Goal: Check status: Check status

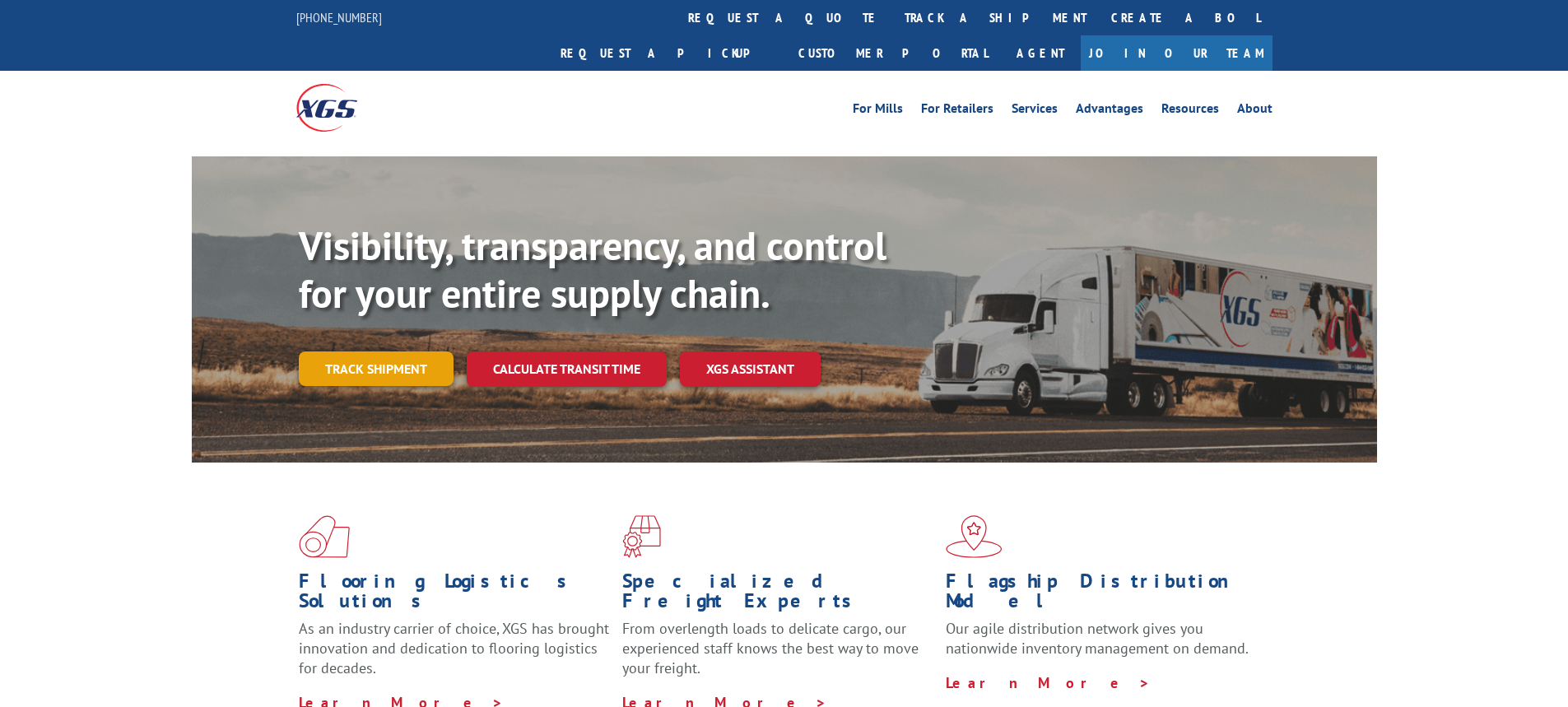
click at [423, 352] on link "Track shipment" at bounding box center [376, 369] width 154 height 34
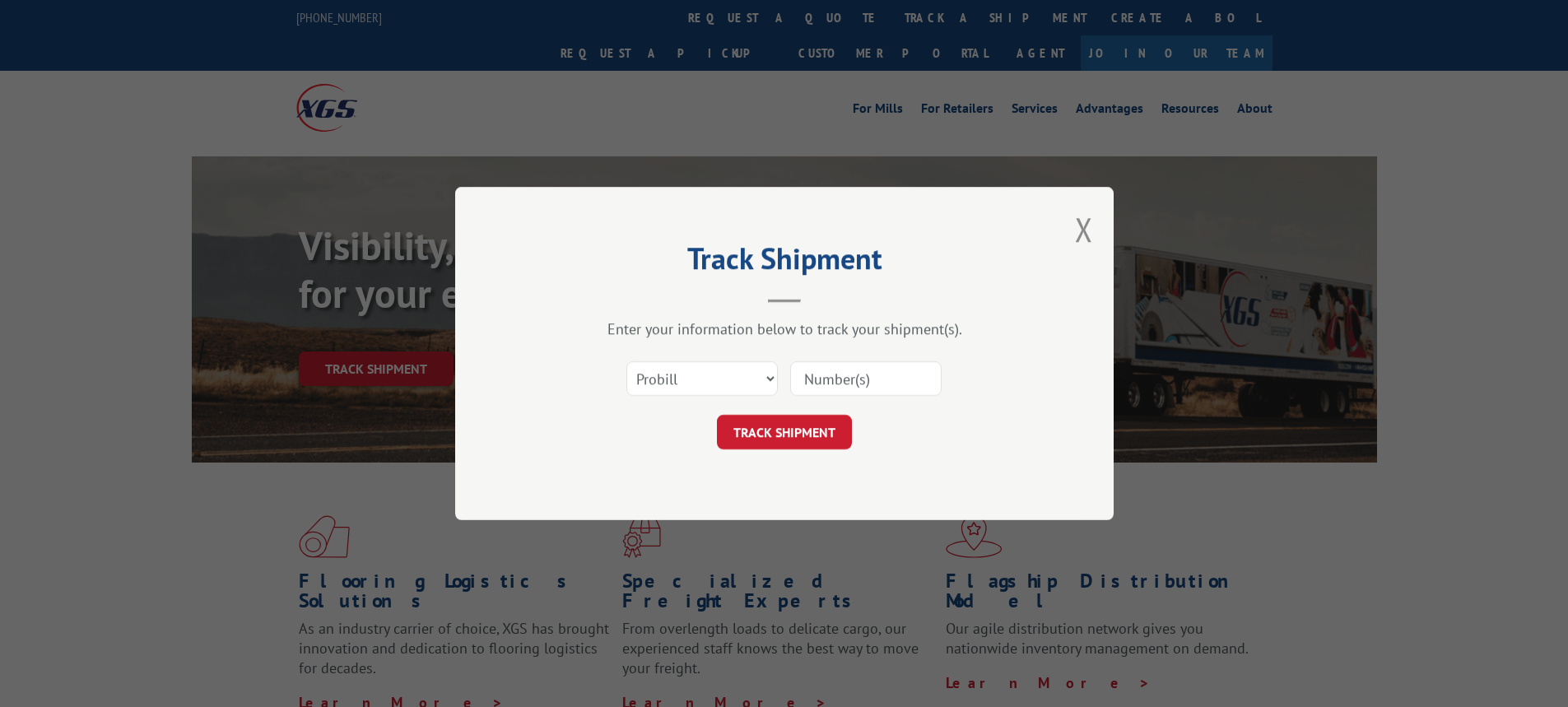
click at [844, 367] on input at bounding box center [866, 378] width 151 height 34
paste input "265700"
type input "265700"
click at [800, 431] on button "TRACK SHIPMENT" at bounding box center [784, 432] width 135 height 34
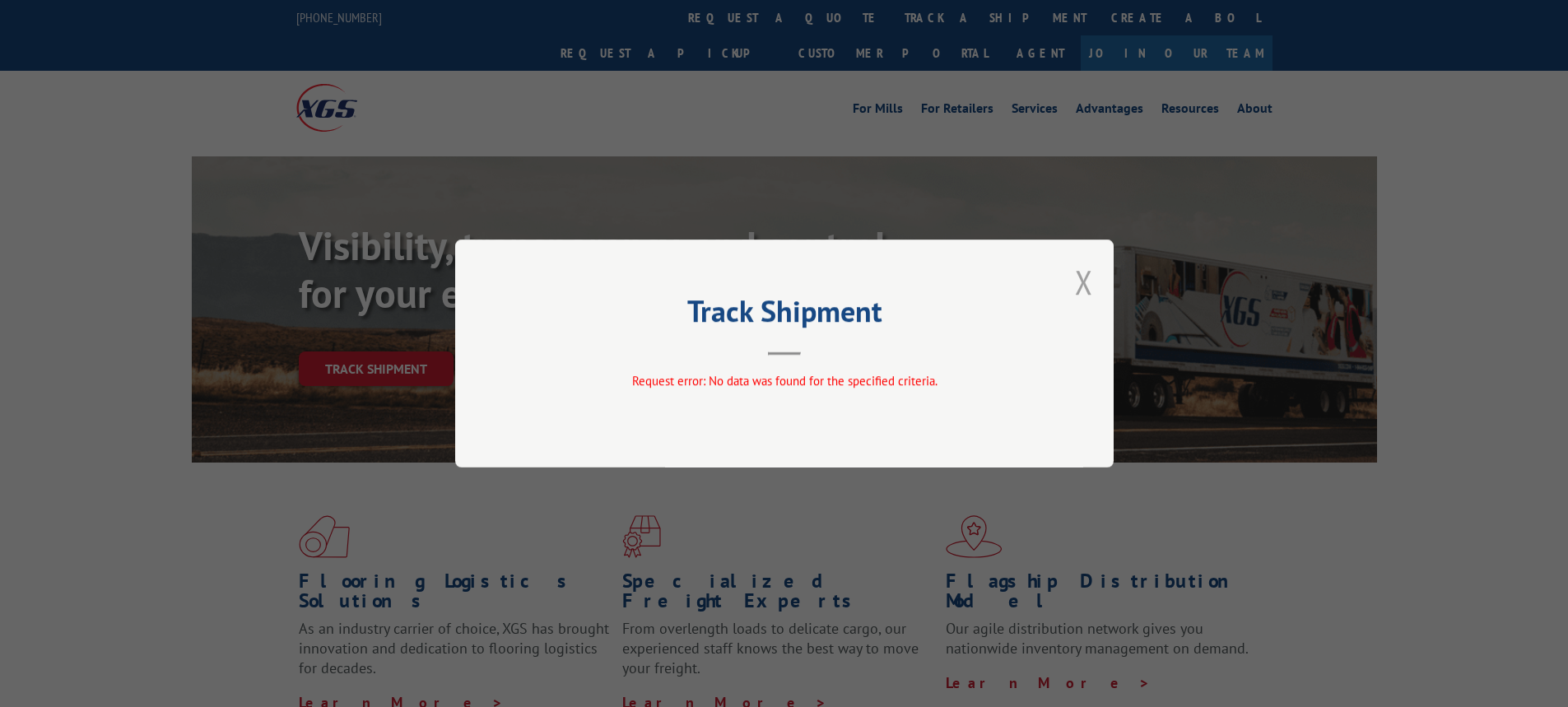
click at [1082, 283] on button "Close modal" at bounding box center [1083, 282] width 18 height 44
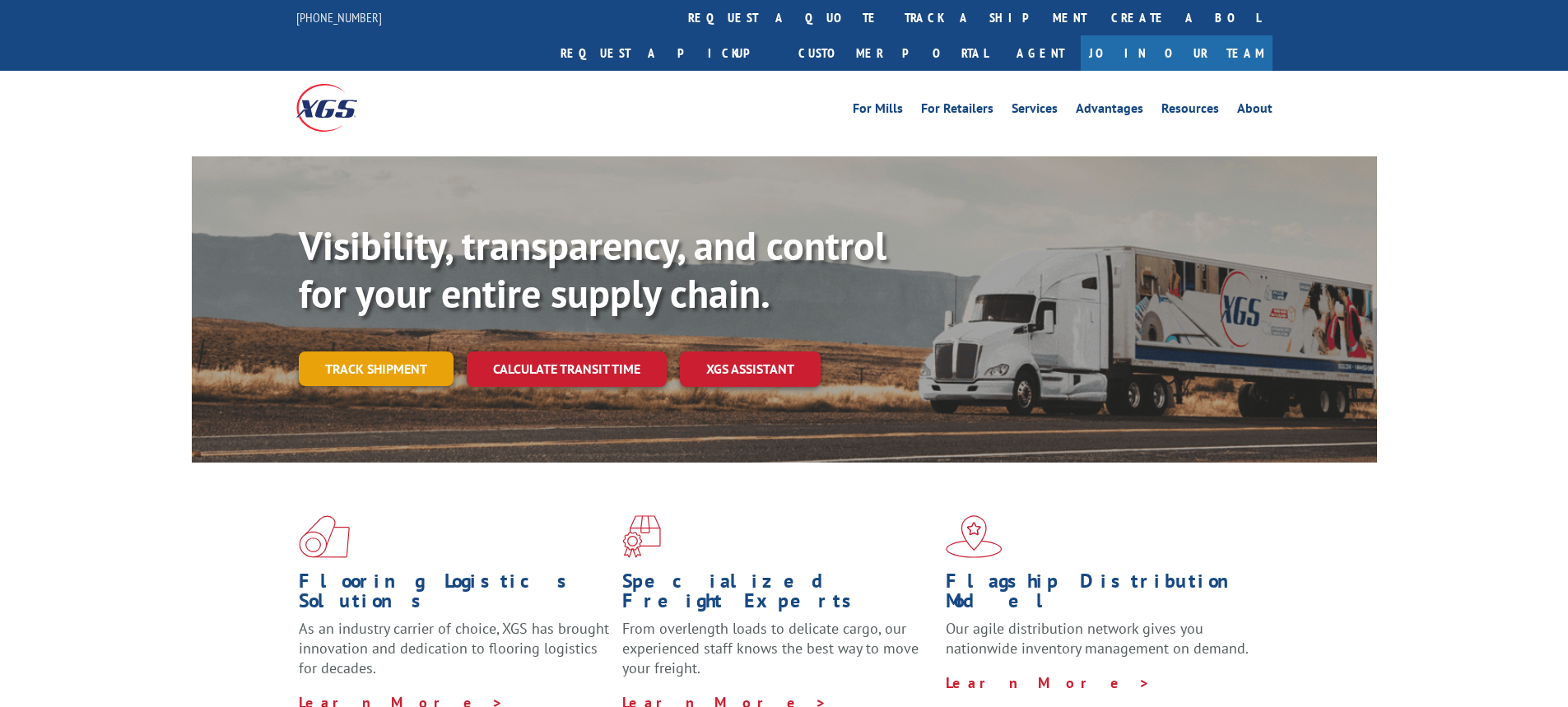
click at [358, 352] on link "Track shipment" at bounding box center [376, 369] width 154 height 34
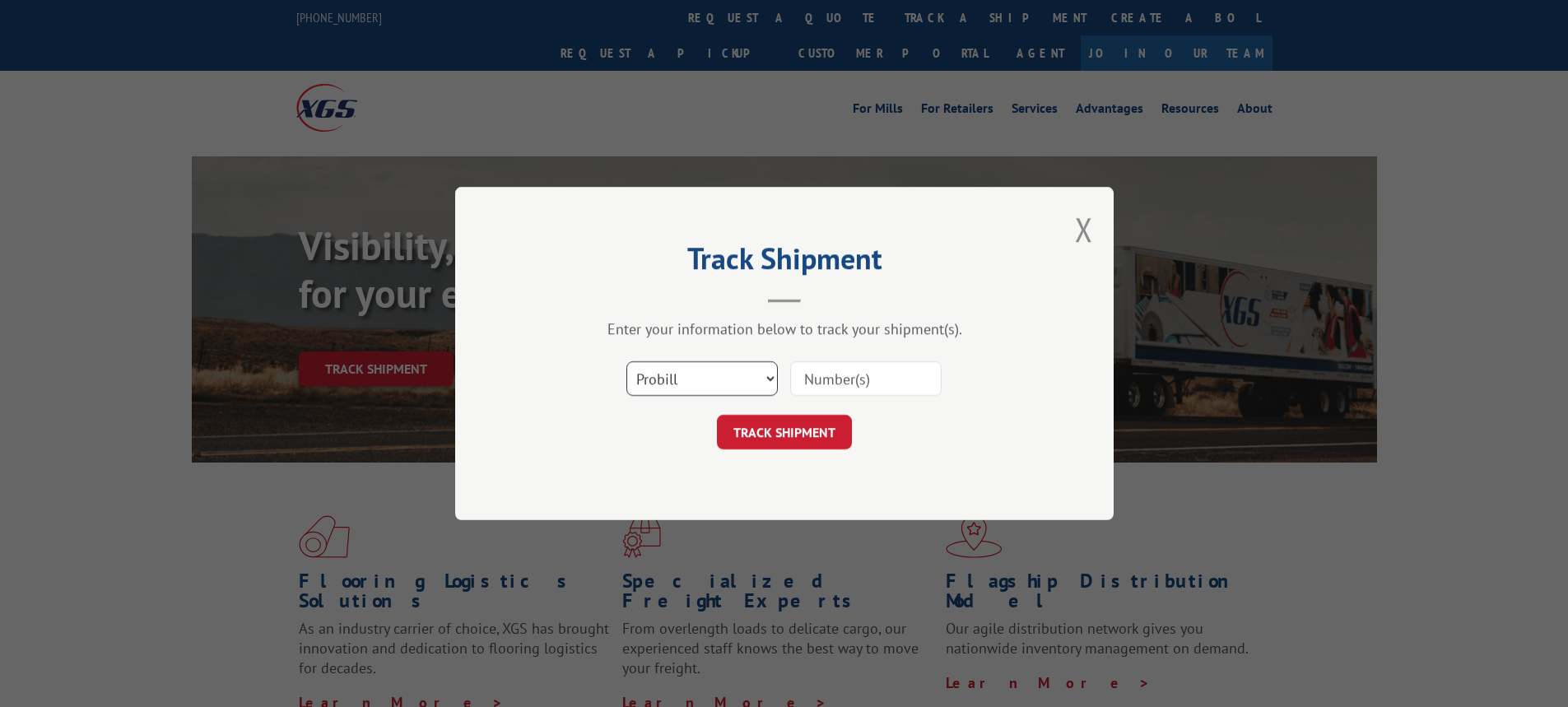
click at [728, 379] on select "Select category... Probill BOL PO" at bounding box center [702, 378] width 151 height 34
select select "po"
click at [627, 361] on select "Select category... Probill BOL PO" at bounding box center [702, 378] width 151 height 34
click at [843, 382] on input at bounding box center [866, 378] width 151 height 34
click at [822, 372] on input at bounding box center [866, 378] width 151 height 34
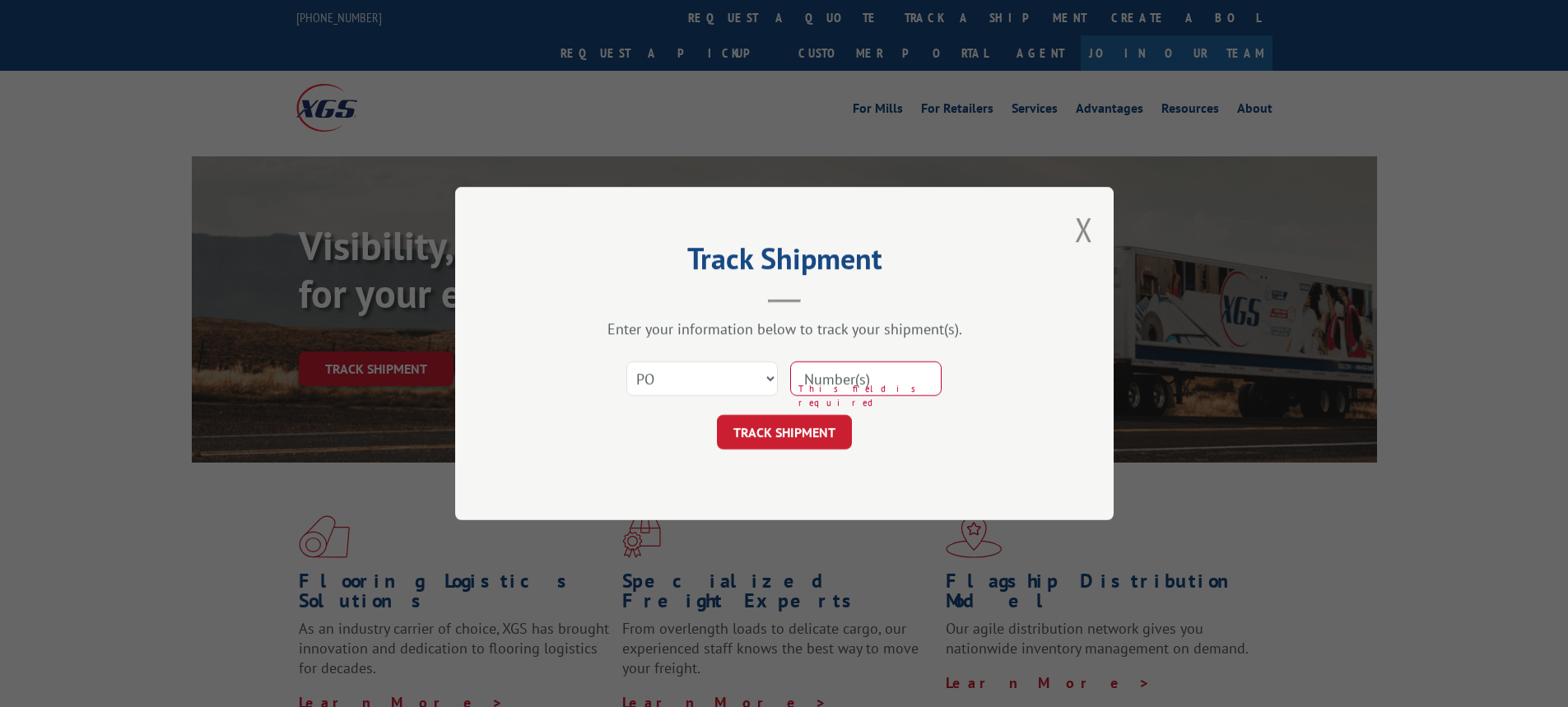
paste input "296692988"
type input "296692988"
click at [786, 430] on button "TRACK SHIPMENT" at bounding box center [784, 432] width 135 height 34
